Goal: Transaction & Acquisition: Download file/media

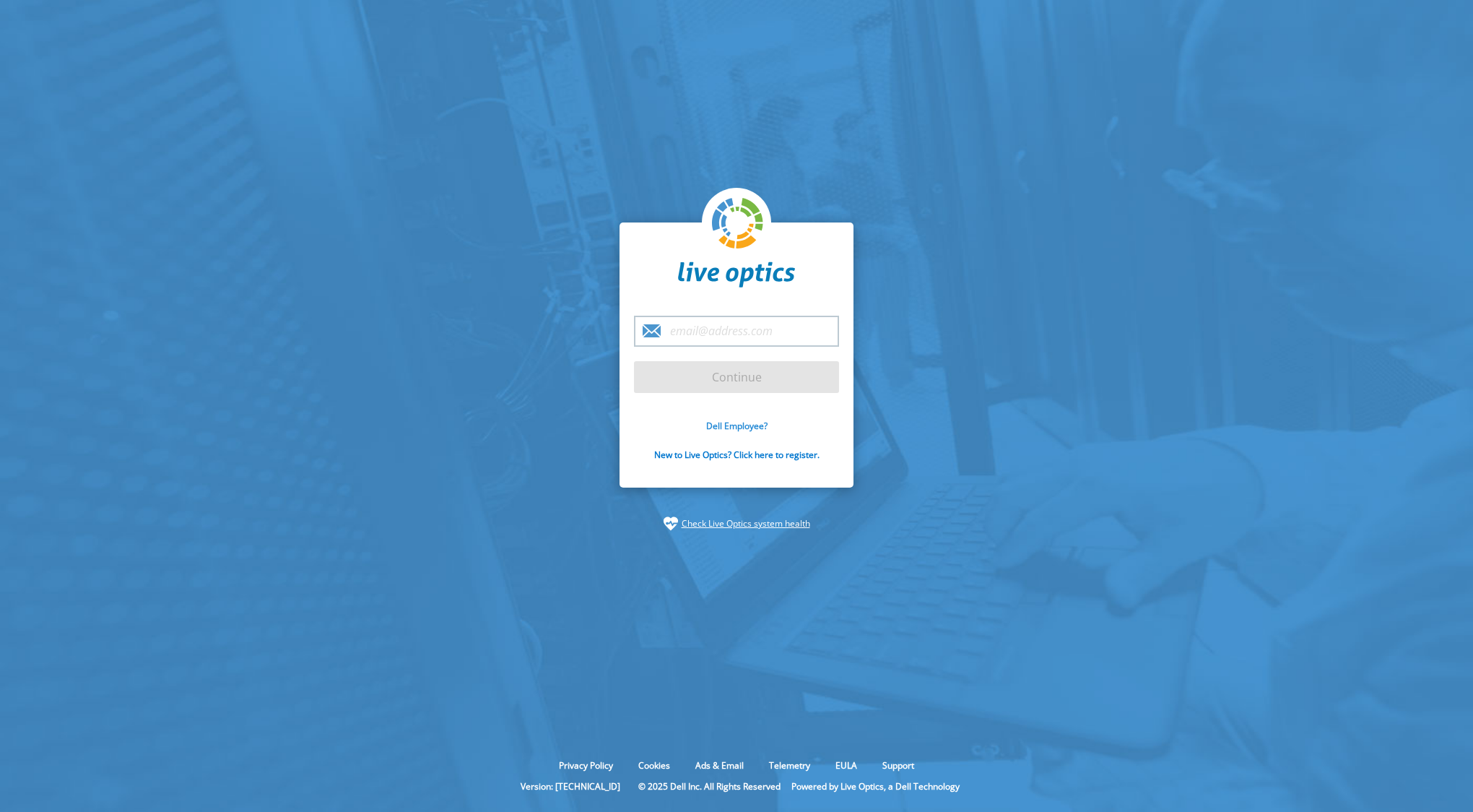
click at [742, 427] on link "Dell Employee?" at bounding box center [736, 425] width 61 height 13
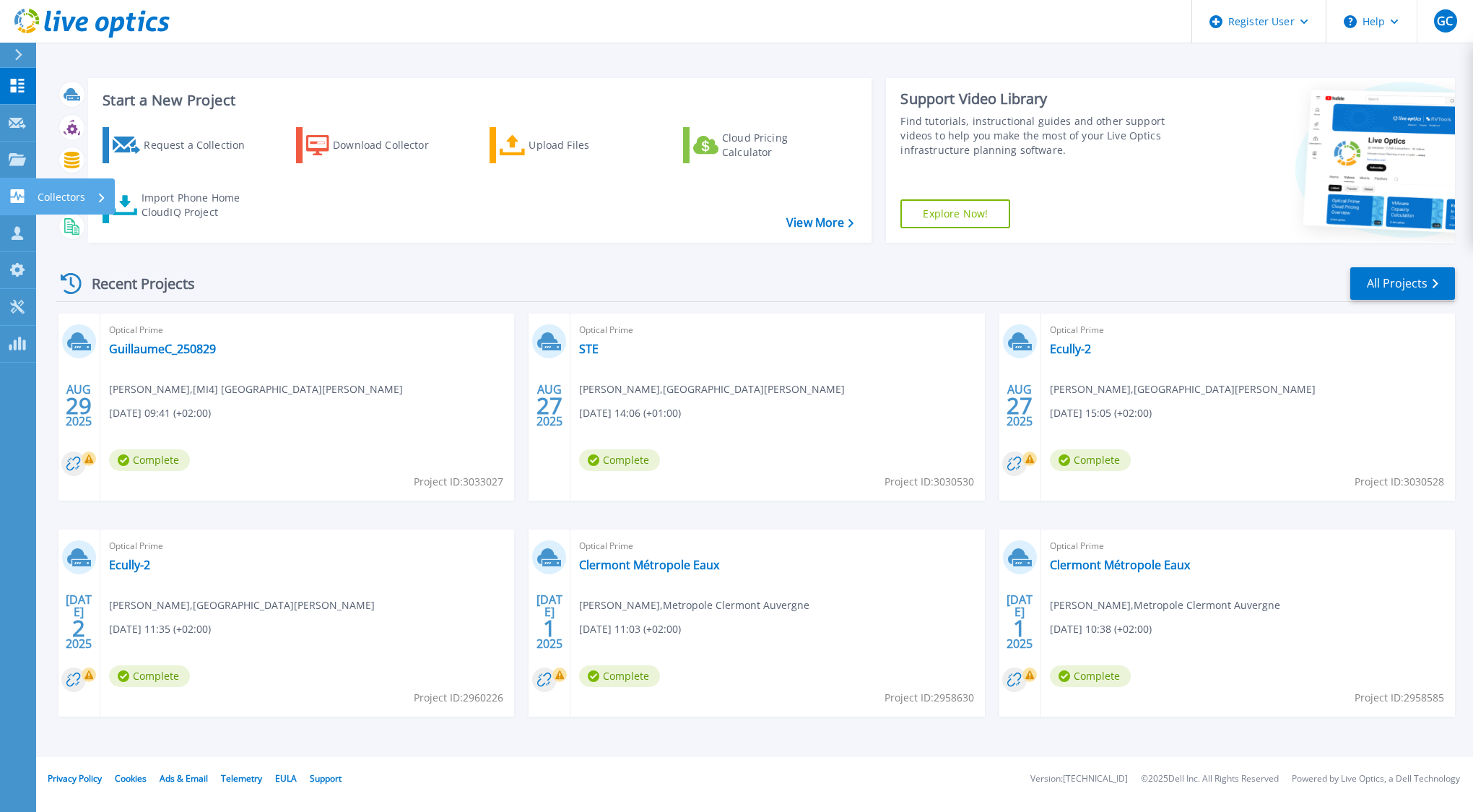
click at [70, 190] on p "Collectors" at bounding box center [61, 197] width 48 height 38
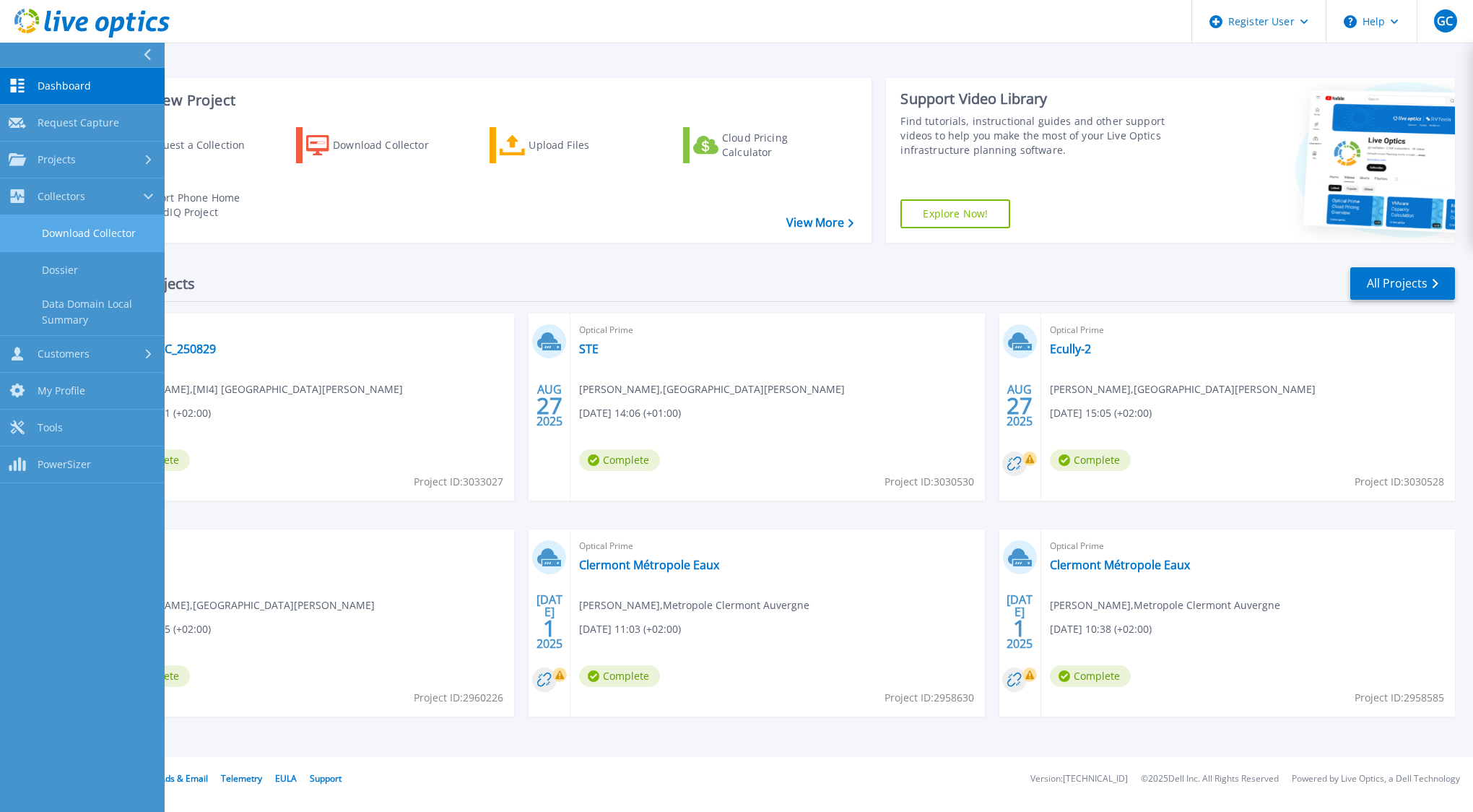
click at [124, 232] on link "Download Collector" at bounding box center [82, 234] width 164 height 37
